Goal: Task Accomplishment & Management: Manage account settings

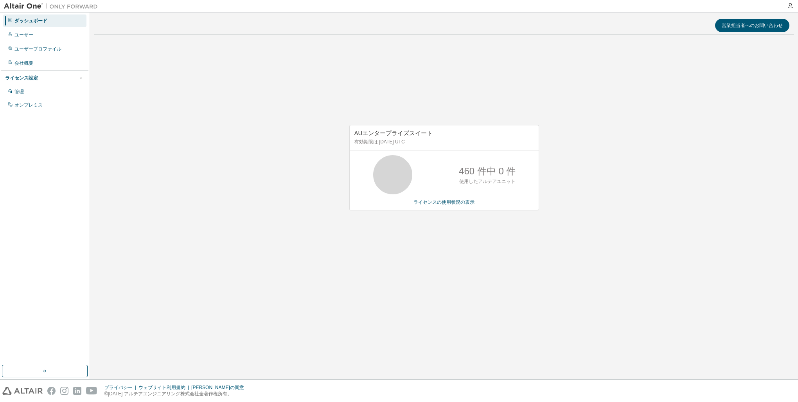
click at [29, 38] on div "ユーザー" at bounding box center [44, 35] width 83 height 13
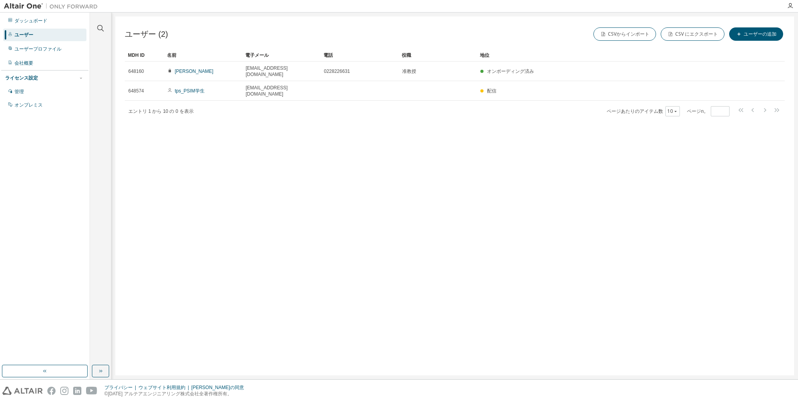
click at [33, 52] on div "ユーザープロファイル" at bounding box center [44, 49] width 83 height 13
